Goal: Task Accomplishment & Management: Complete application form

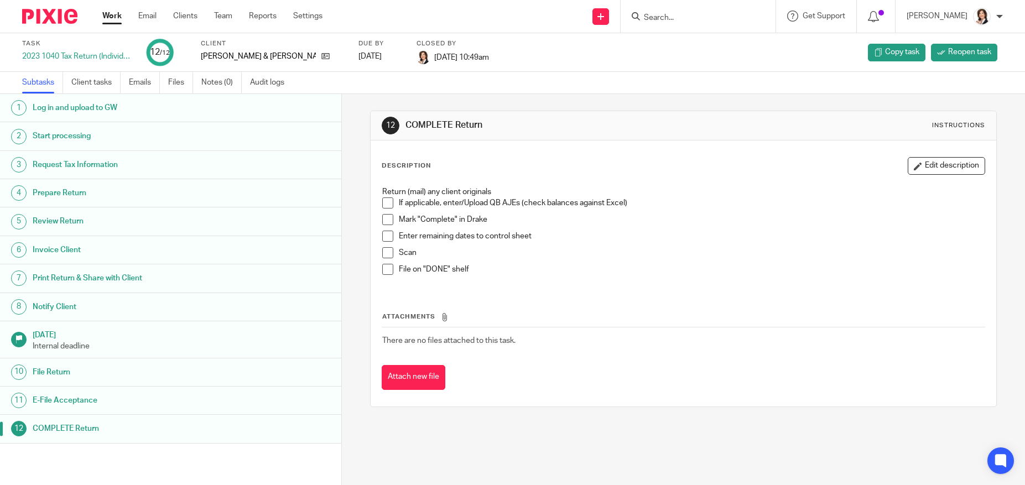
click at [666, 18] on input "Search" at bounding box center [693, 18] width 100 height 10
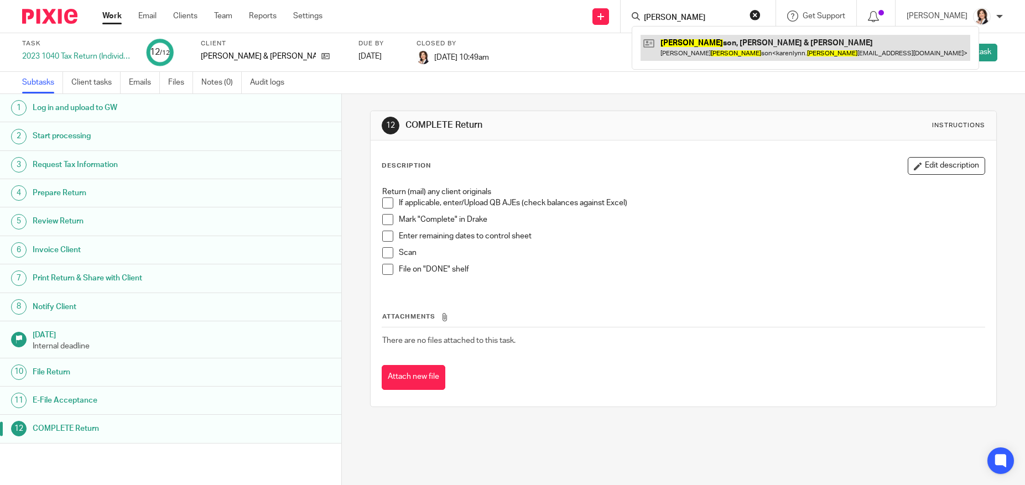
type input "william"
click at [723, 45] on link at bounding box center [805, 47] width 330 height 25
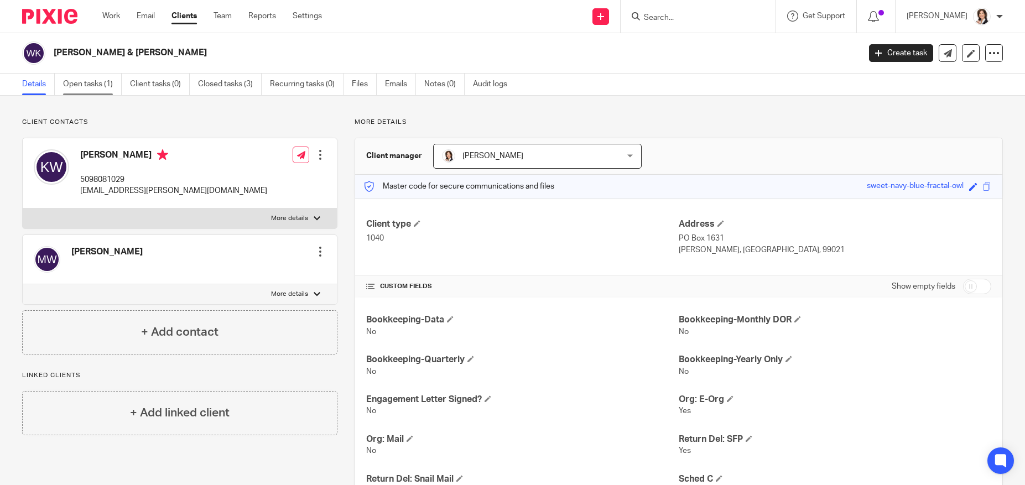
click at [91, 82] on link "Open tasks (1)" at bounding box center [92, 85] width 59 height 22
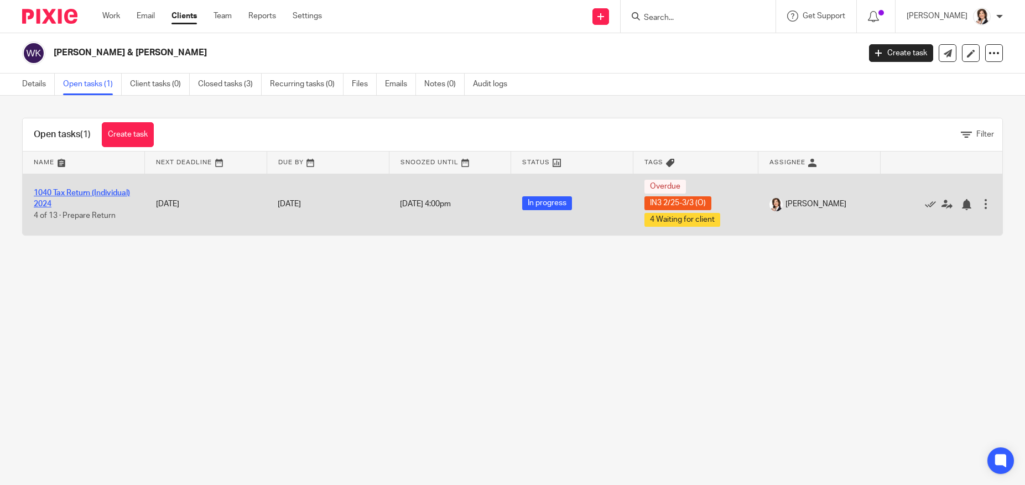
click at [93, 190] on link "1040 Tax Return (Individual) 2024" at bounding box center [82, 198] width 96 height 19
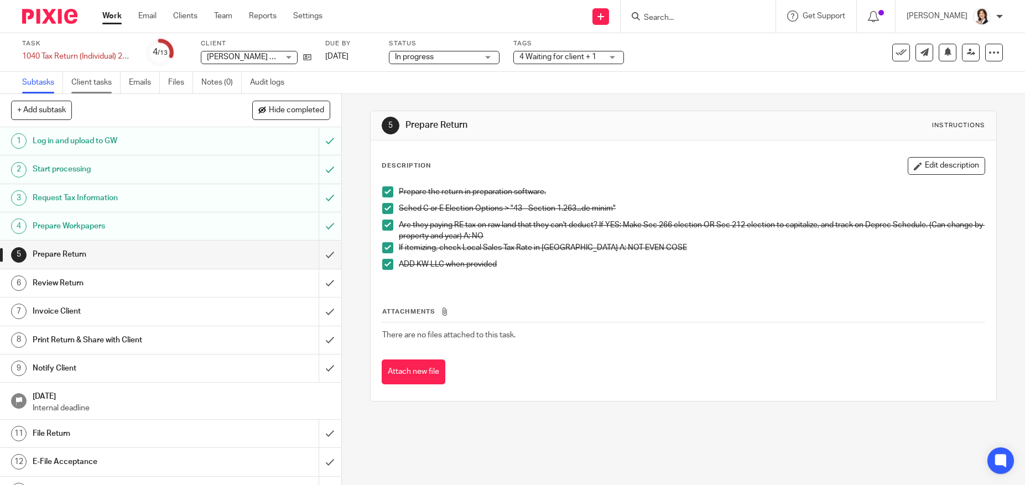
click at [103, 82] on link "Client tasks" at bounding box center [95, 83] width 49 height 22
click at [311, 254] on input "submit" at bounding box center [170, 255] width 341 height 28
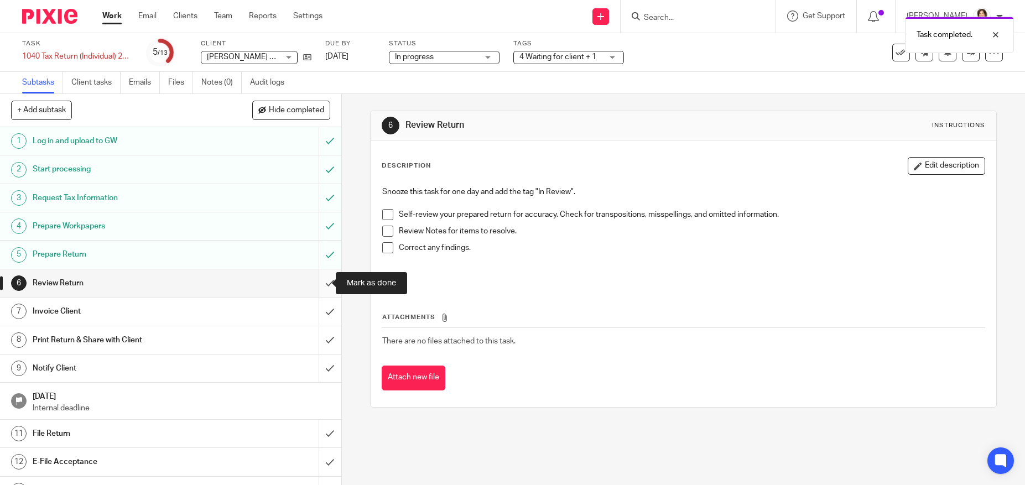
click at [322, 279] on input "submit" at bounding box center [170, 283] width 341 height 28
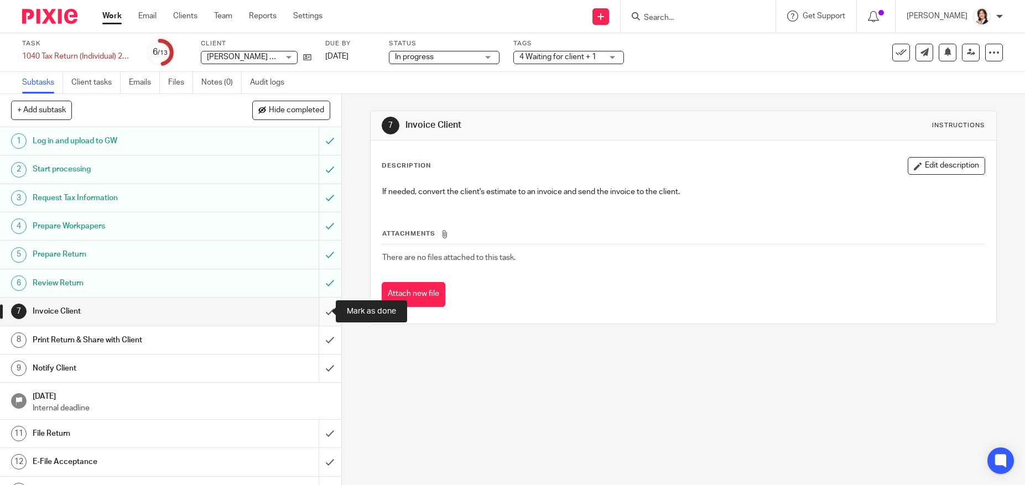
click at [325, 314] on input "submit" at bounding box center [170, 311] width 341 height 28
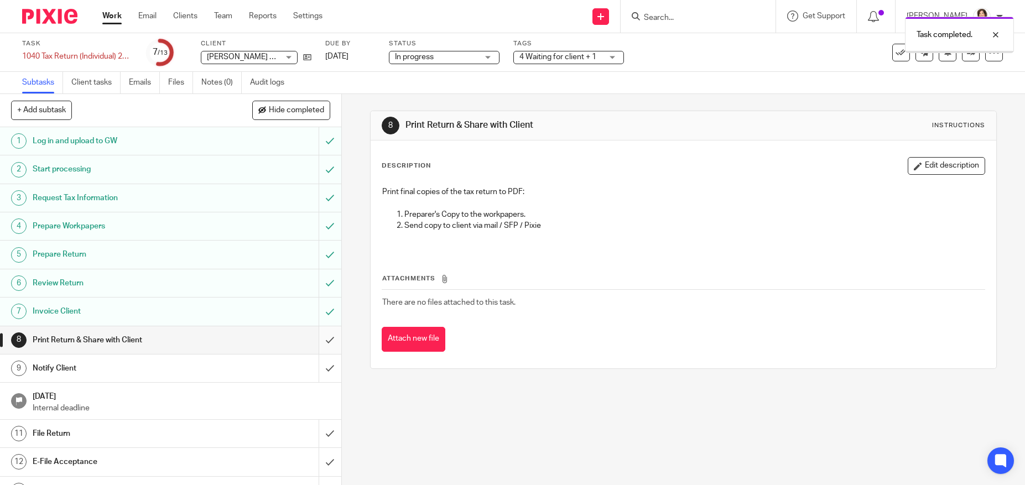
click at [321, 337] on input "submit" at bounding box center [170, 340] width 341 height 28
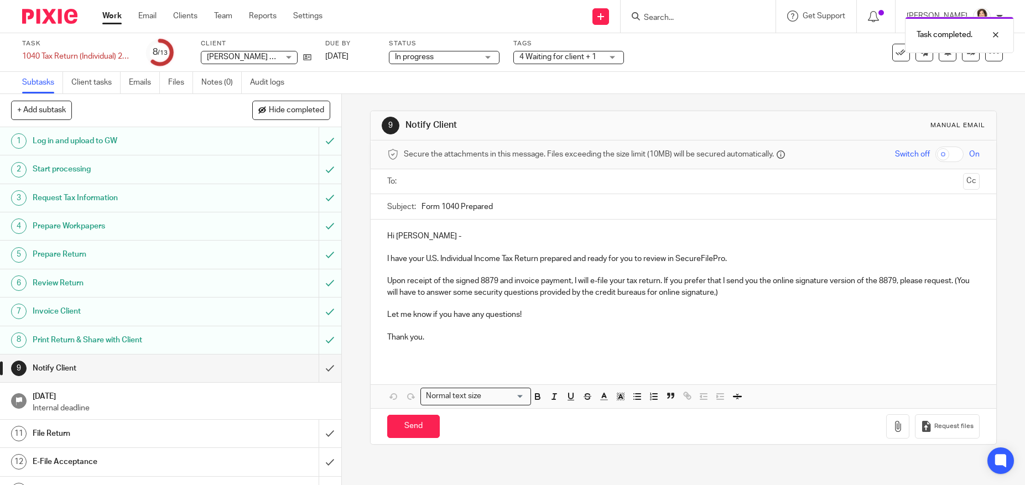
click at [443, 183] on input "text" at bounding box center [683, 181] width 550 height 13
click at [741, 262] on p "I have your U.S. Individual Income Tax Return prepared and ready for you to rev…" at bounding box center [683, 260] width 592 height 11
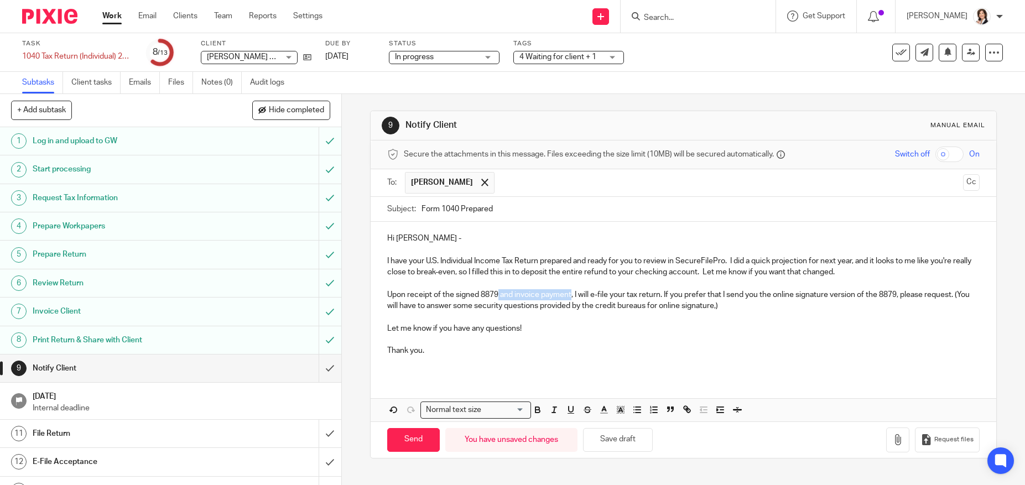
drag, startPoint x: 497, startPoint y: 297, endPoint x: 569, endPoint y: 295, distance: 71.9
click at [569, 295] on p "Upon receipt of the signed 8879 and invoice payment, I will e-file your tax ret…" at bounding box center [683, 300] width 592 height 23
click at [729, 263] on p "I have your U.S. Individual Income Tax Return prepared and ready for you to rev…" at bounding box center [683, 266] width 592 height 23
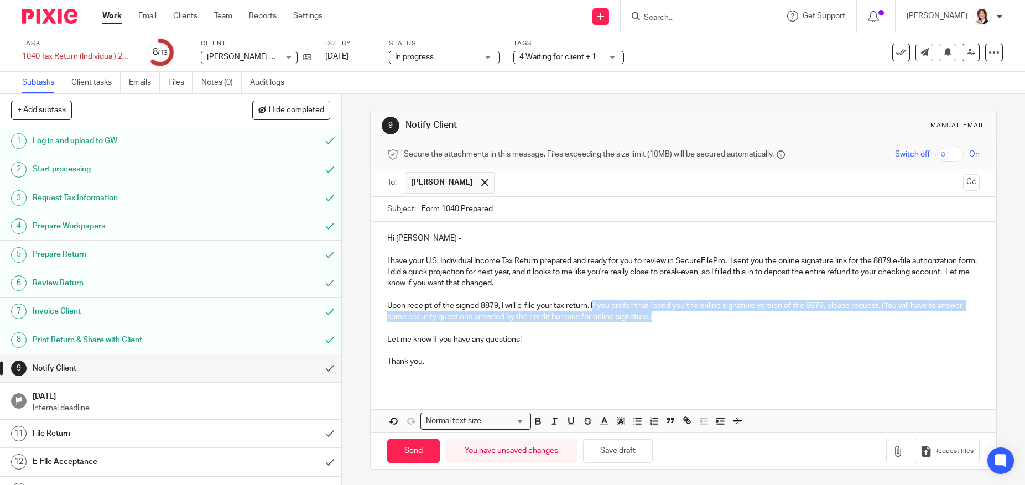
drag, startPoint x: 591, startPoint y: 308, endPoint x: 664, endPoint y: 322, distance: 74.3
click at [664, 322] on p "Upon receipt of the signed 8879, I will e-file your tax return. If you prefer t…" at bounding box center [683, 311] width 592 height 23
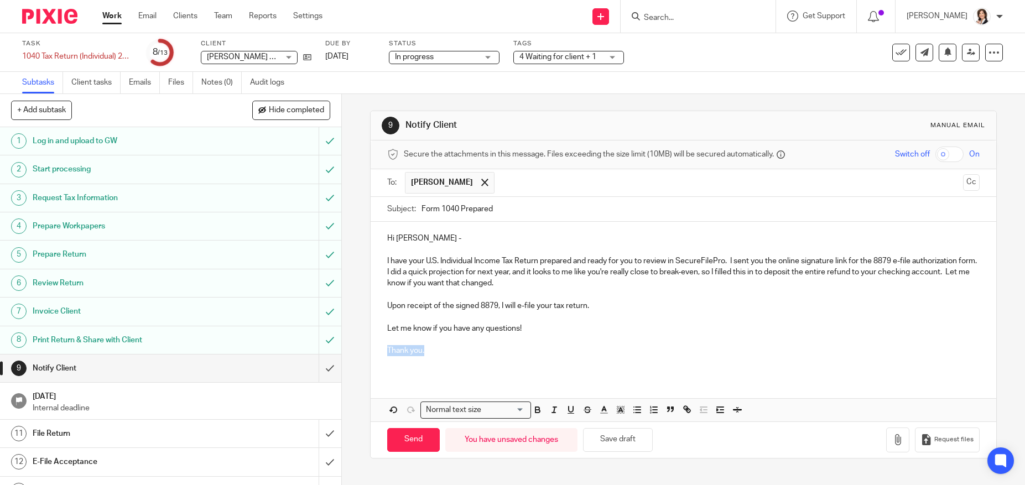
drag, startPoint x: 429, startPoint y: 353, endPoint x: 379, endPoint y: 352, distance: 49.8
click at [379, 352] on div "Hi [PERSON_NAME] - I have your U.S. Individual Income Tax Return prepared and r…" at bounding box center [682, 299] width 625 height 154
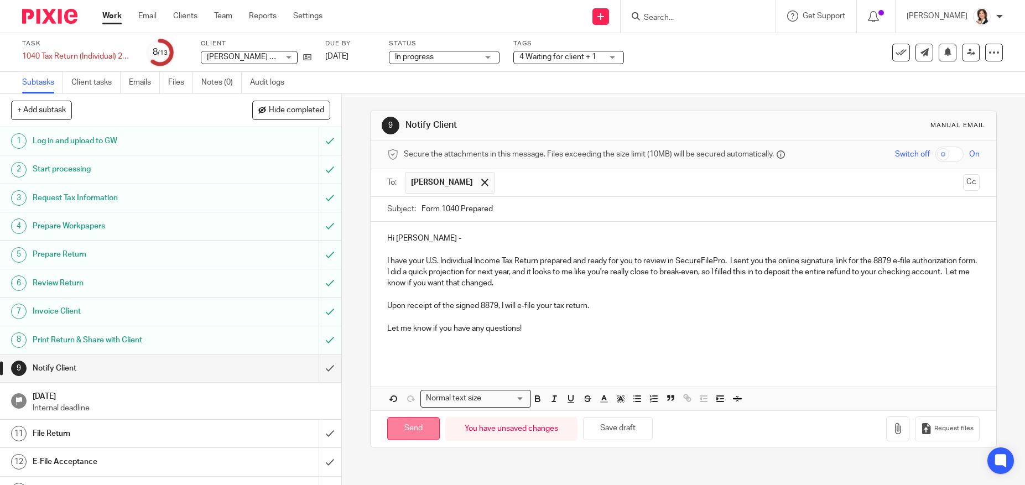
click at [409, 431] on input "Send" at bounding box center [413, 429] width 53 height 24
type input "Sent"
